Goal: Check status: Check status

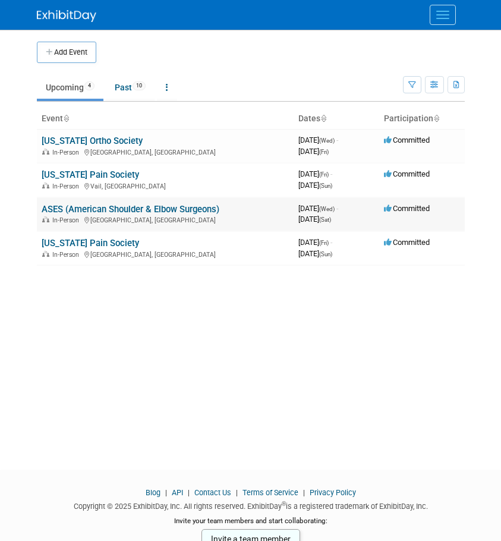
click at [71, 205] on link "ASES (American Shoulder & Elbow Surgeons)" at bounding box center [131, 209] width 178 height 11
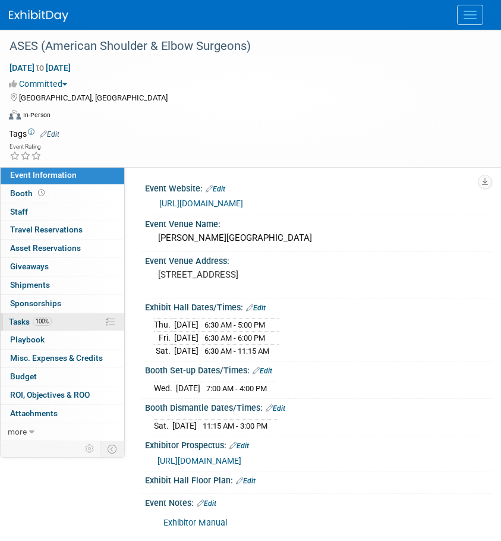
click at [20, 326] on span "Tasks 100%" at bounding box center [30, 322] width 43 height 10
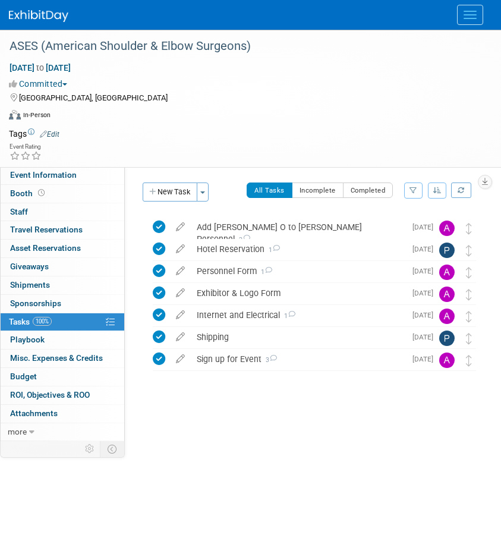
click at [38, 12] on img at bounding box center [38, 16] width 59 height 12
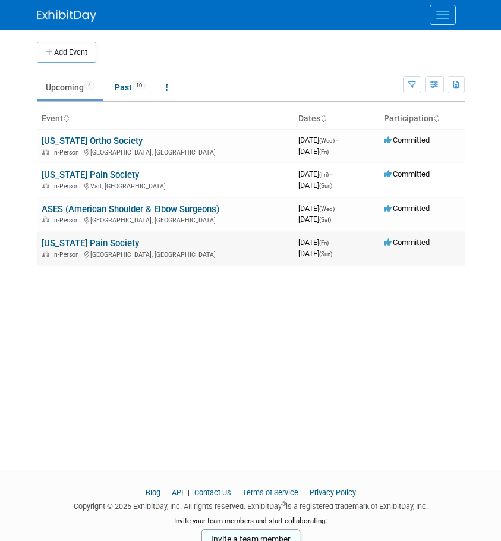
click at [59, 243] on link "[US_STATE] Pain Society" at bounding box center [91, 243] width 98 height 11
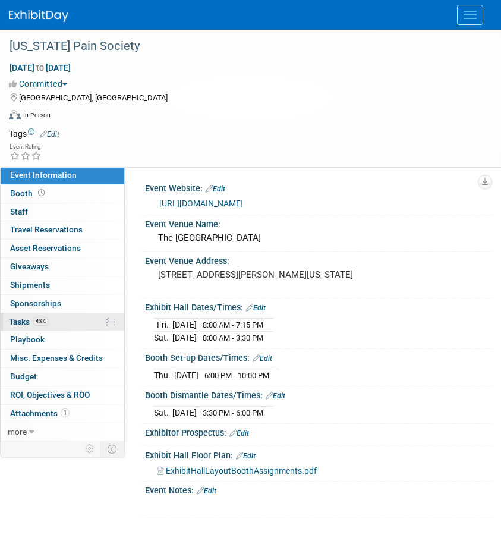
click at [30, 322] on span "Tasks 43%" at bounding box center [29, 322] width 40 height 10
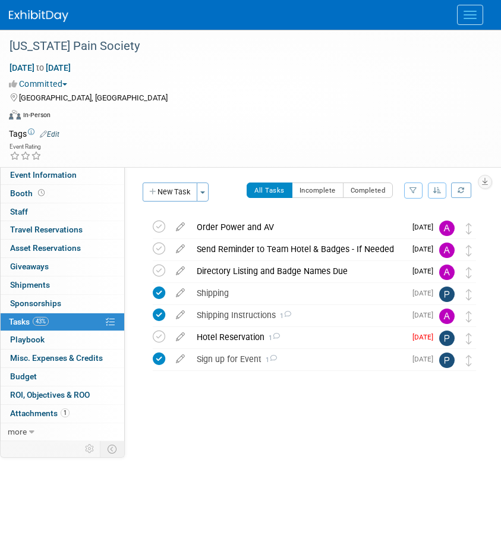
click at [14, 327] on link "43% Tasks 43%" at bounding box center [63, 322] width 124 height 18
click at [16, 320] on span "Tasks 43%" at bounding box center [29, 322] width 40 height 10
